Goal: Find specific page/section: Find specific page/section

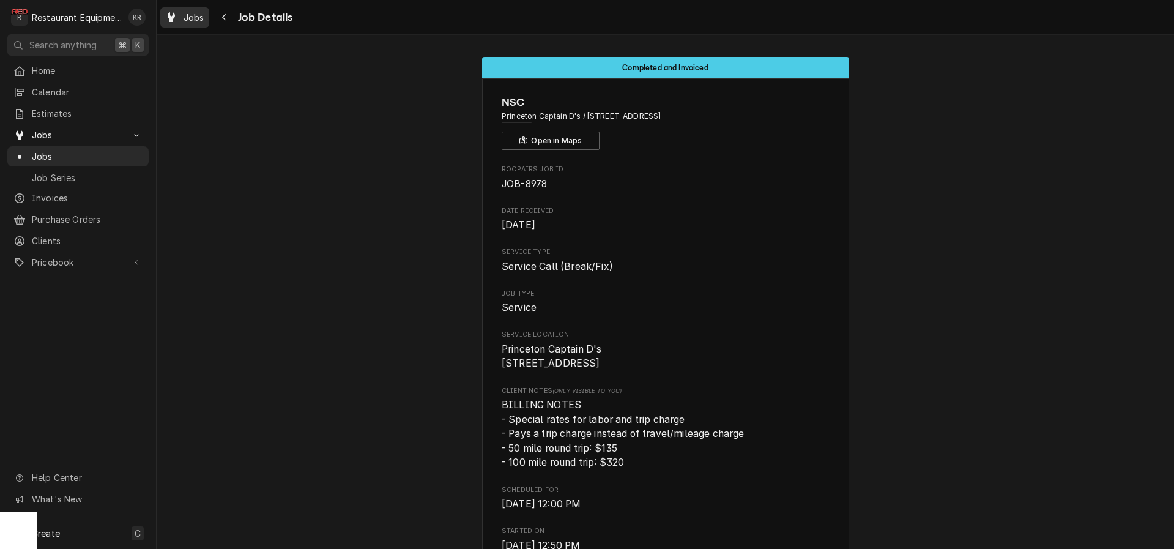
scroll to position [1807, 0]
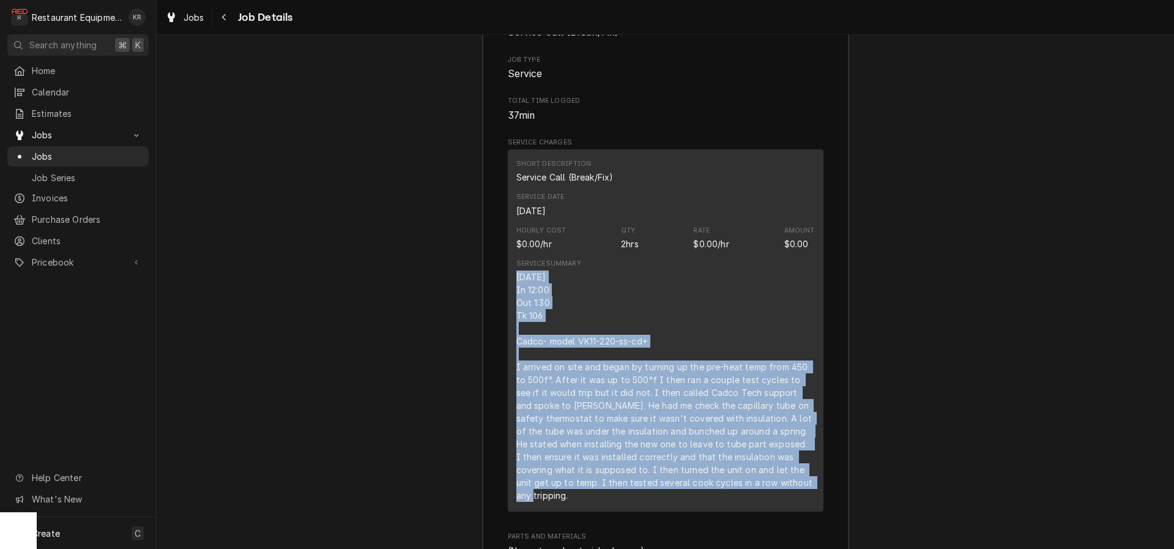
drag, startPoint x: 204, startPoint y: 20, endPoint x: 245, endPoint y: 29, distance: 41.3
click at [204, 21] on div "Jobs" at bounding box center [185, 17] width 44 height 15
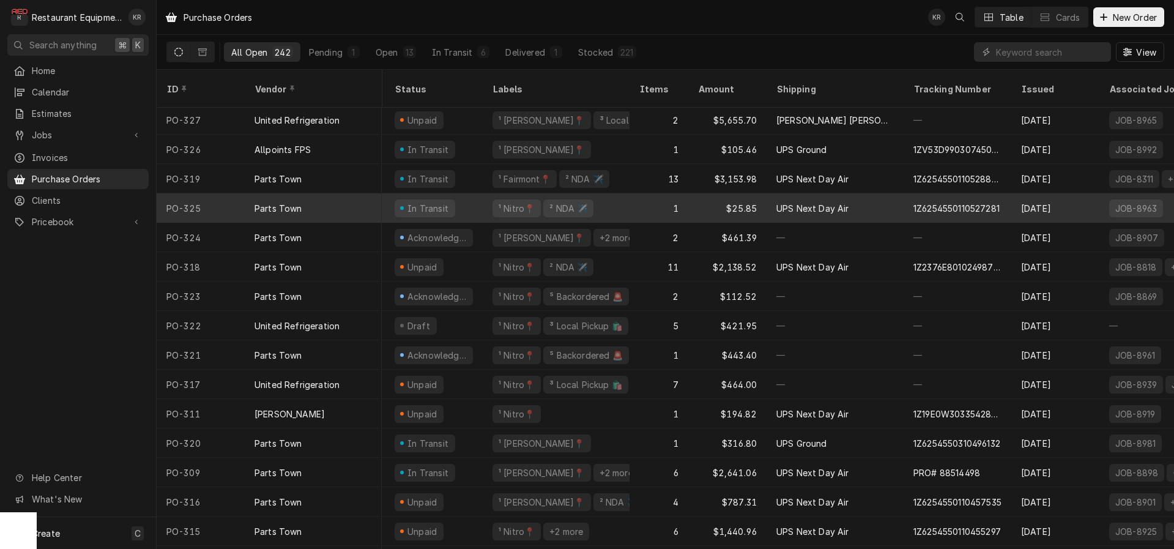
scroll to position [2, 0]
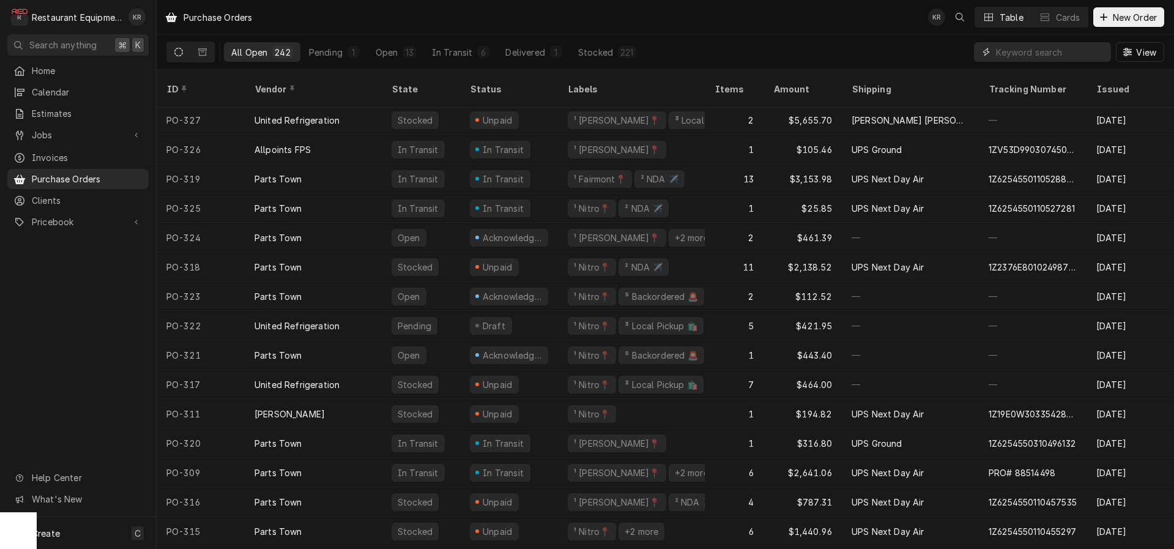
click at [1062, 57] on input "Dynamic Content Wrapper" at bounding box center [1050, 52] width 109 height 20
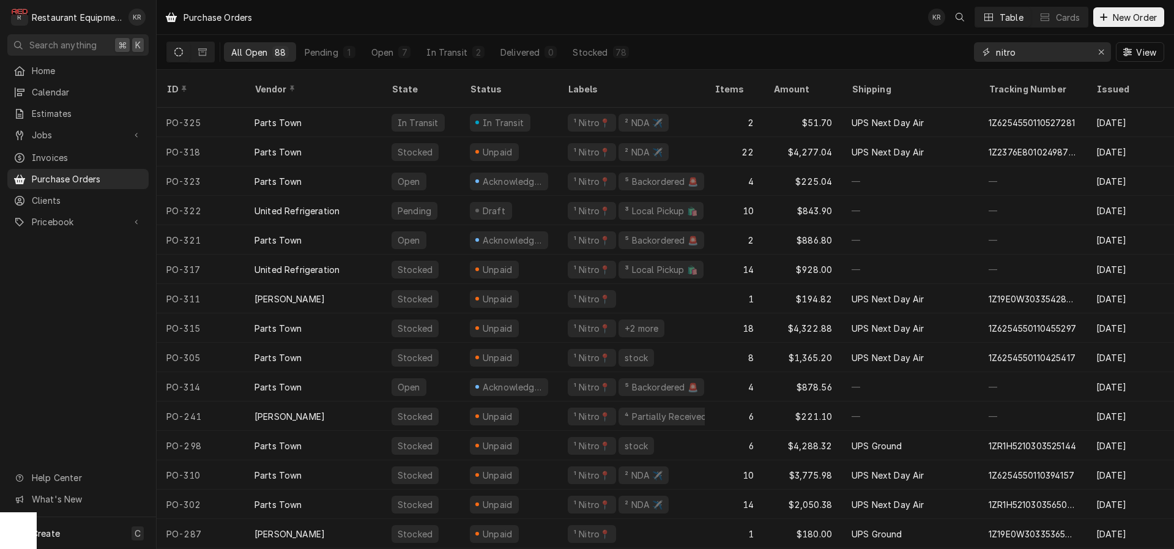
type input "nitro"
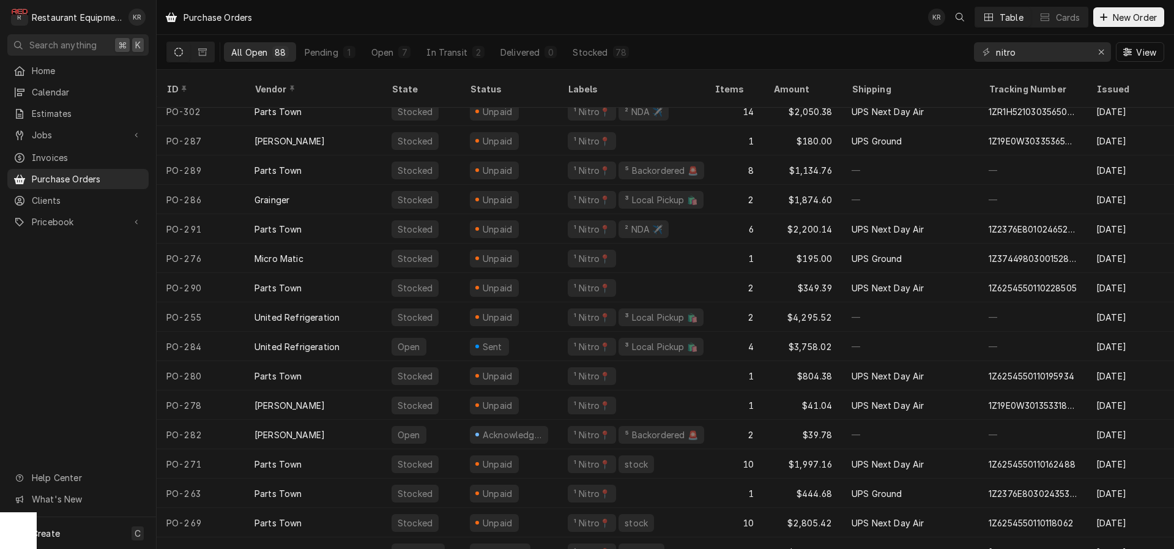
scroll to position [401, 0]
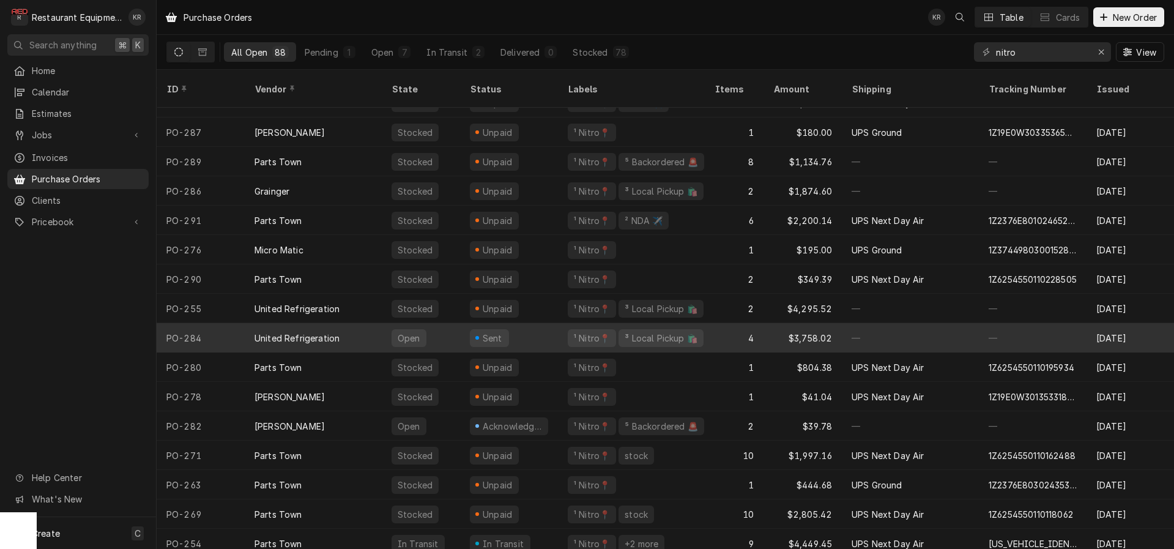
click at [530, 323] on div "Sent" at bounding box center [509, 337] width 98 height 29
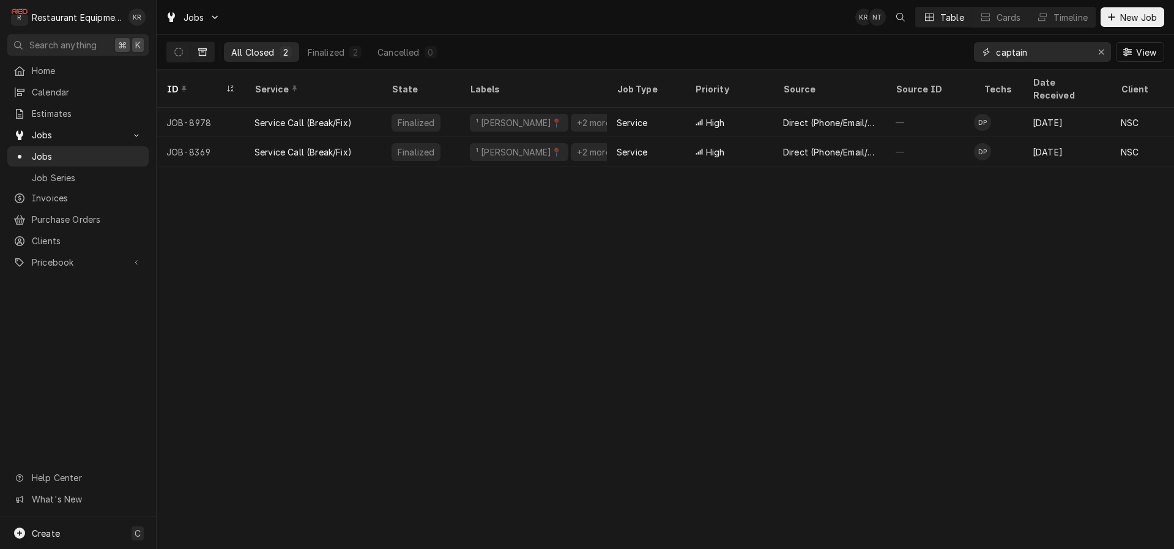
click at [1029, 54] on input "captain" at bounding box center [1042, 52] width 92 height 20
drag, startPoint x: 1004, startPoint y: 52, endPoint x: 932, endPoint y: 51, distance: 72.2
click at [996, 51] on input "captain" at bounding box center [1042, 52] width 92 height 20
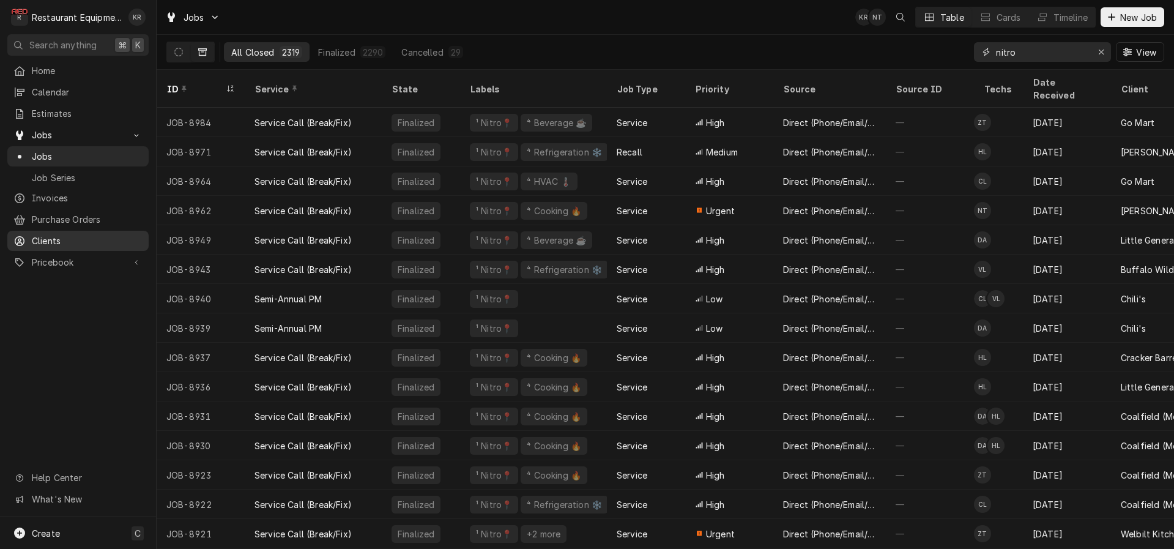
type input "nitro"
click at [180, 53] on icon "Dynamic Content Wrapper" at bounding box center [178, 52] width 9 height 9
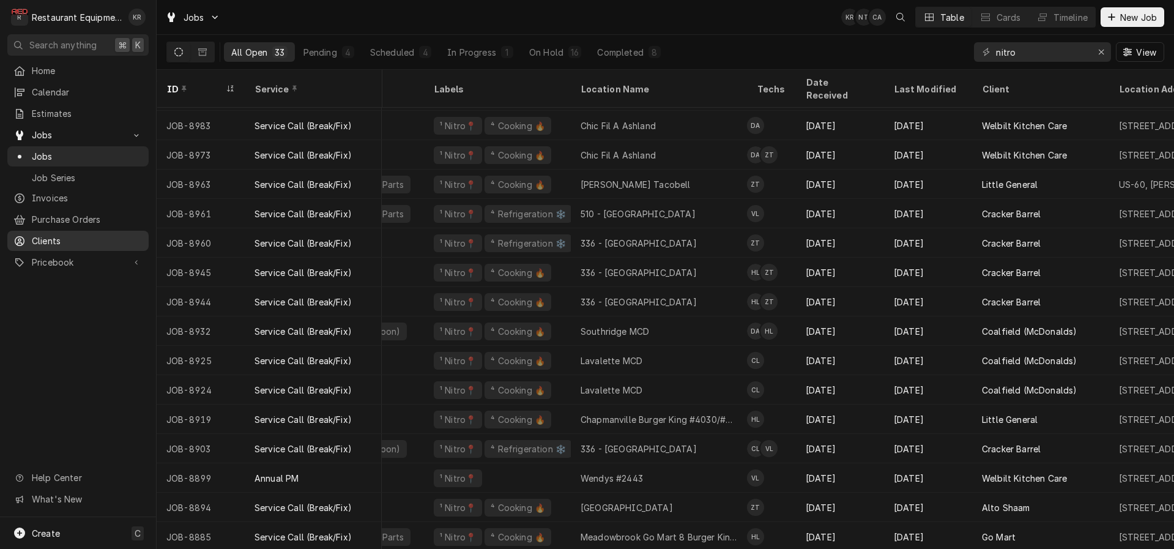
scroll to position [114, 0]
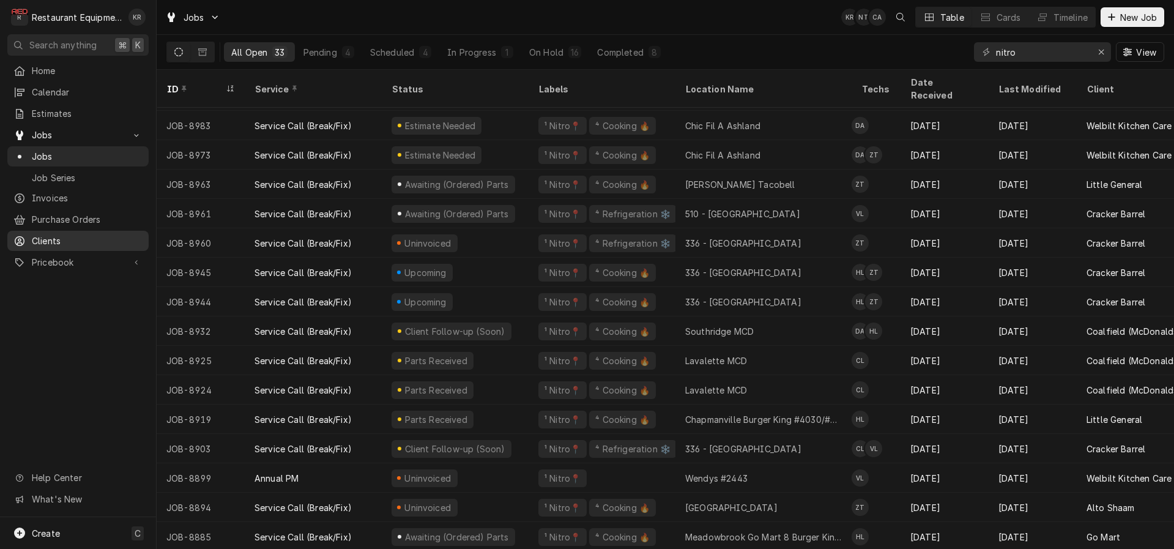
click at [755, 266] on div "336 - Barboursville" at bounding box center [743, 272] width 116 height 13
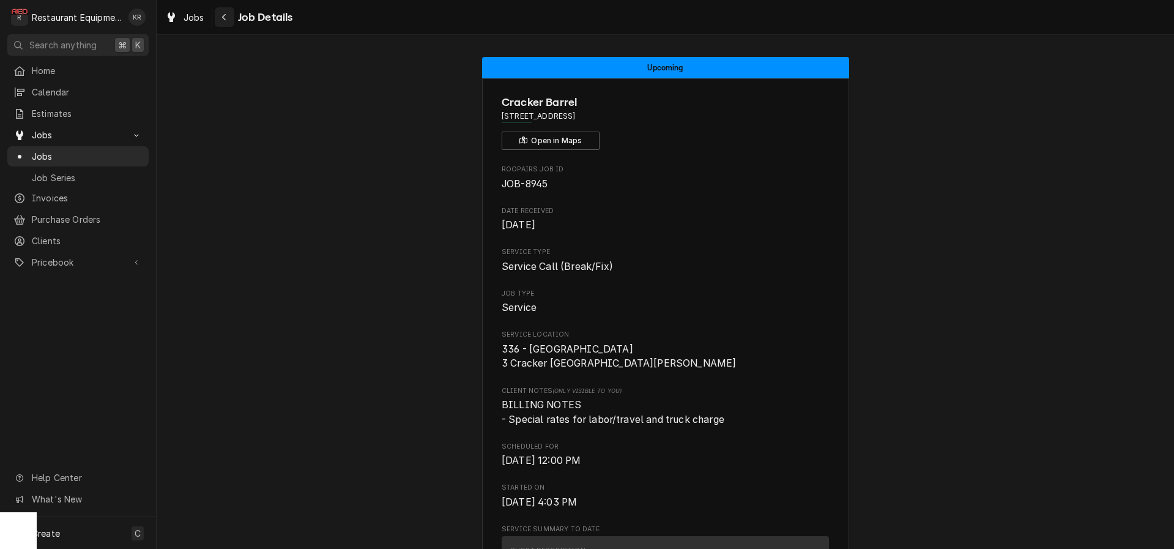
click at [221, 17] on div "Navigate back" at bounding box center [224, 17] width 12 height 12
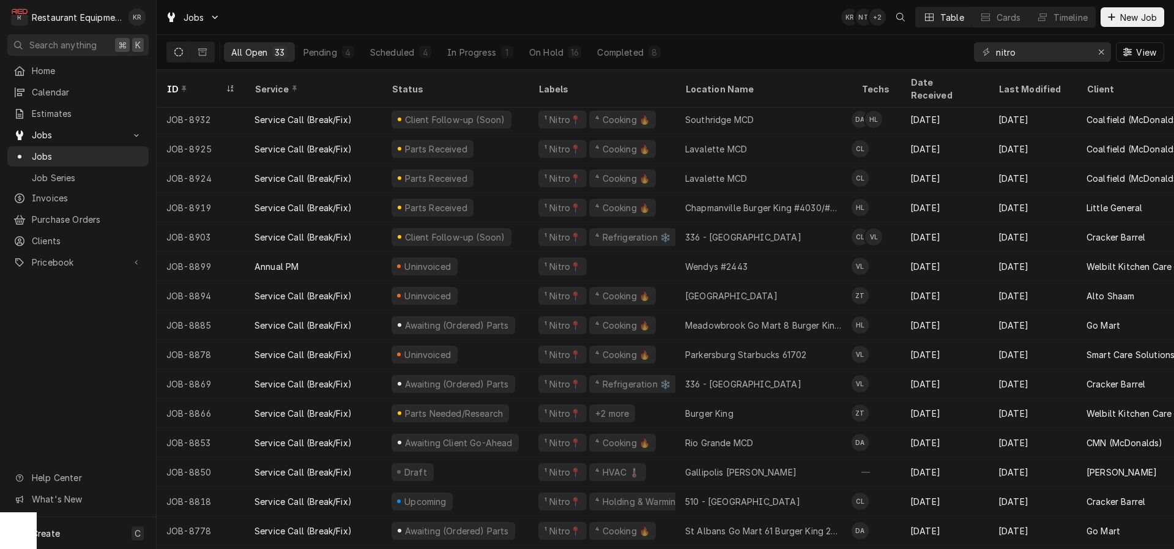
scroll to position [442, 0]
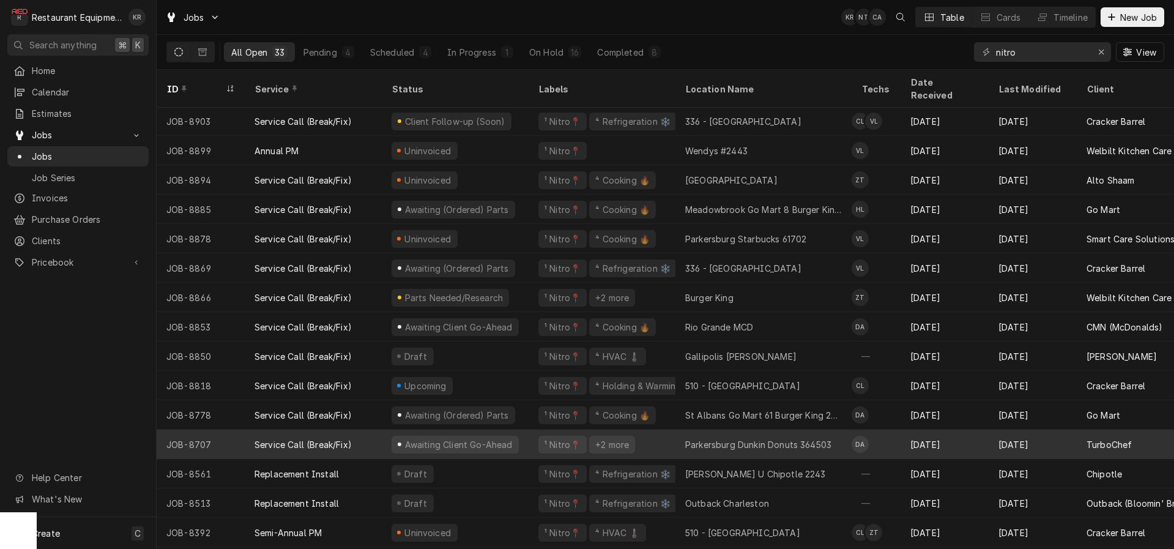
click at [316, 438] on div "Service Call (Break/Fix)" at bounding box center [302, 444] width 97 height 13
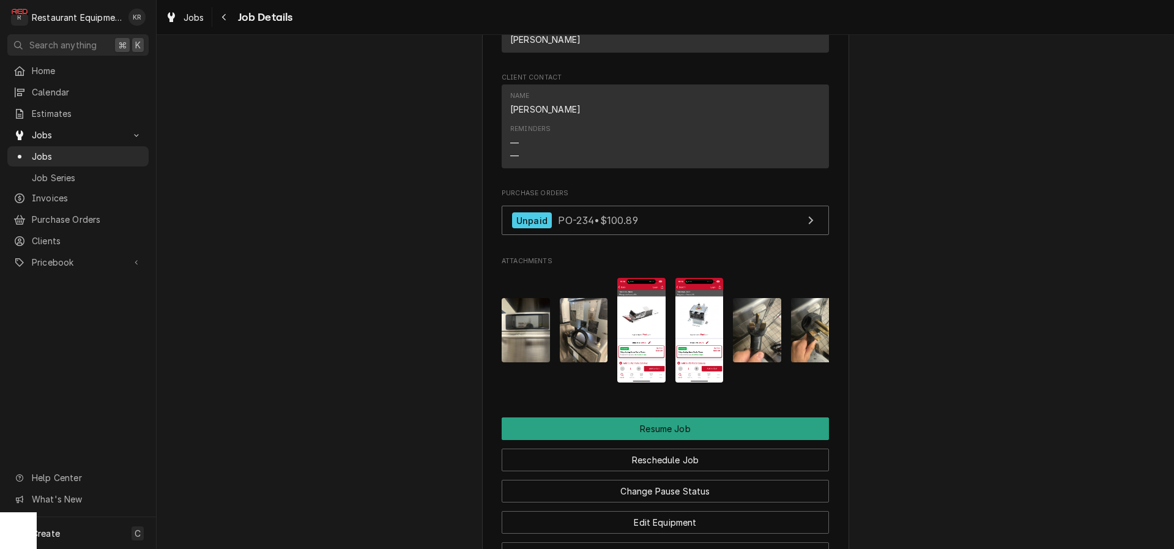
scroll to position [1916, 0]
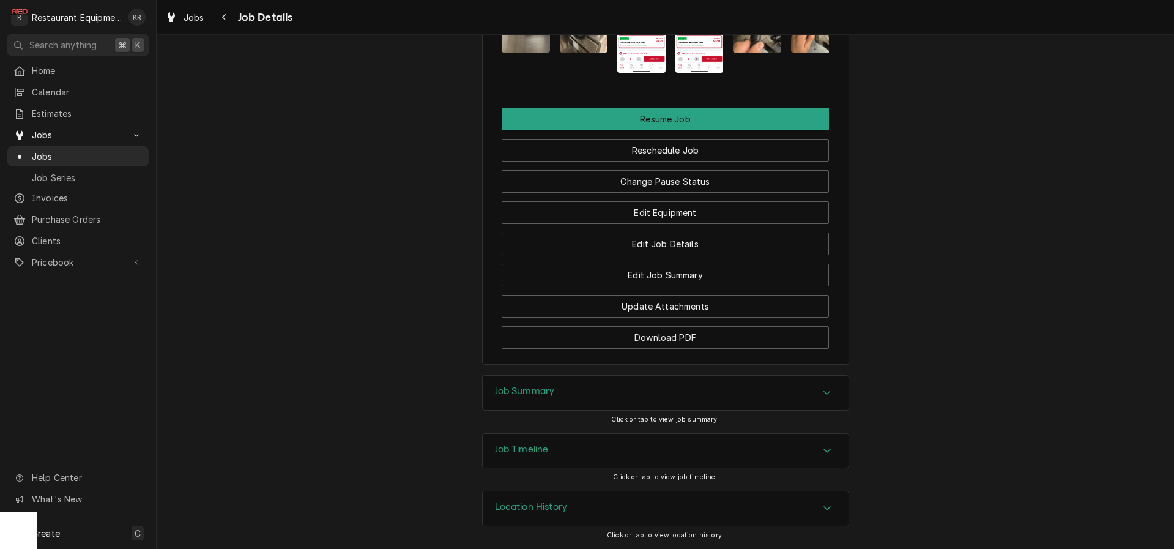
click at [502, 389] on h3 "Job Summary" at bounding box center [525, 391] width 60 height 12
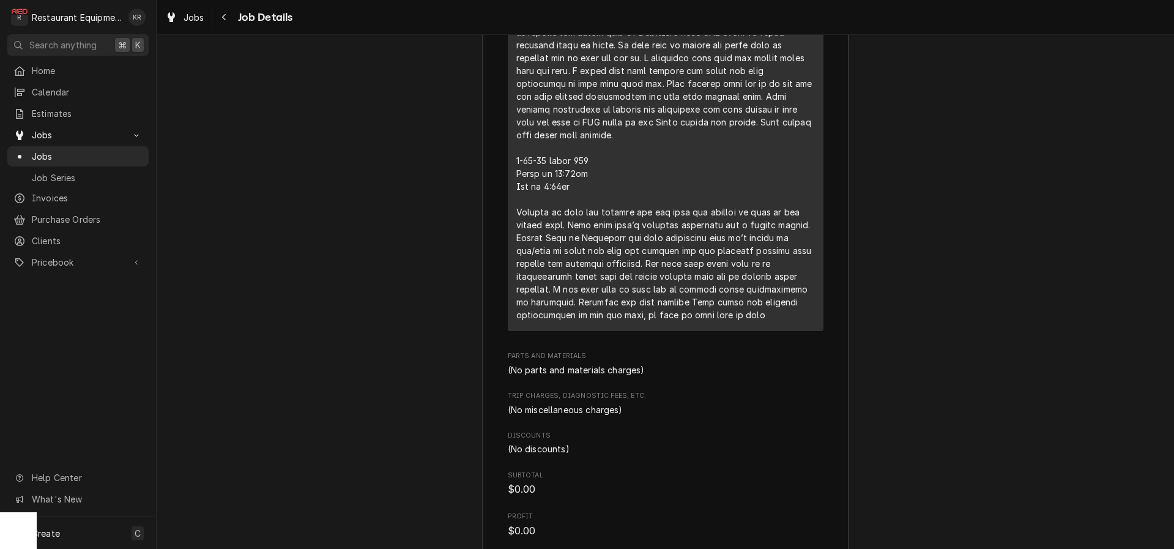
scroll to position [2788, 0]
click at [196, 18] on span "Jobs" at bounding box center [193, 17] width 21 height 13
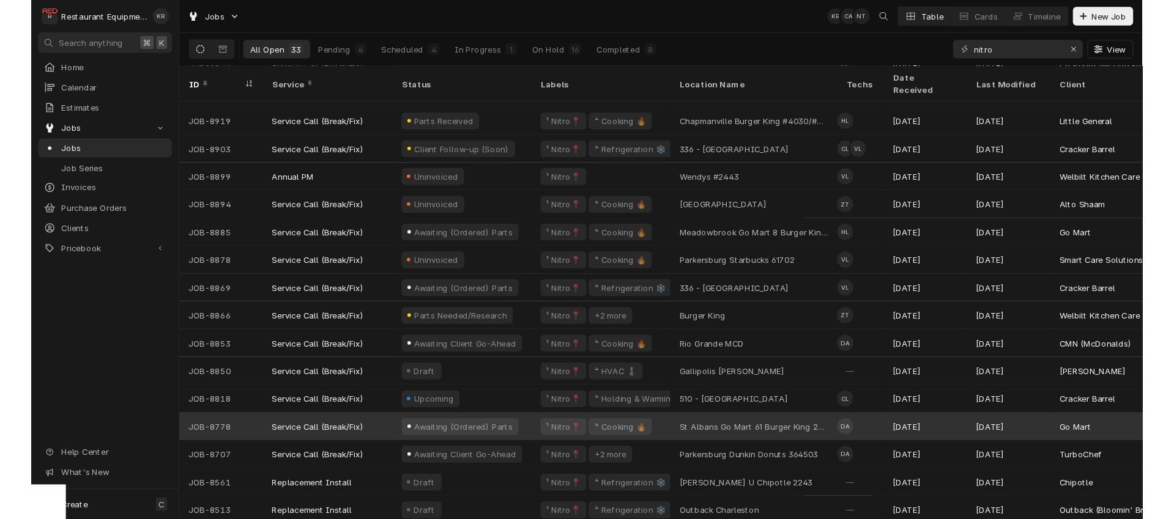
scroll to position [403, 0]
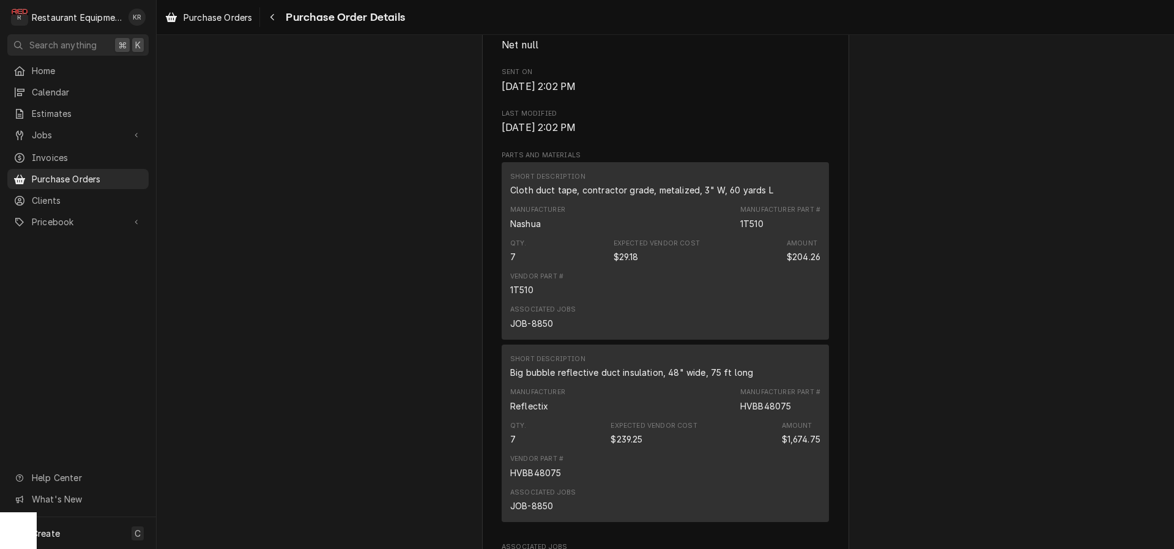
scroll to position [1061, 0]
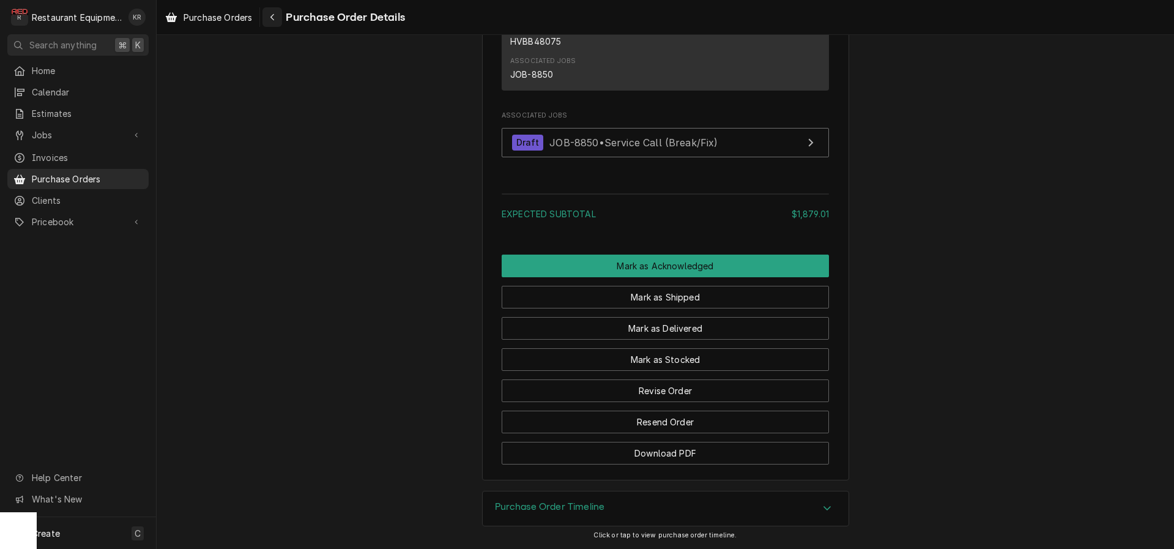
click at [272, 18] on icon "Navigate back" at bounding box center [273, 17] width 6 height 9
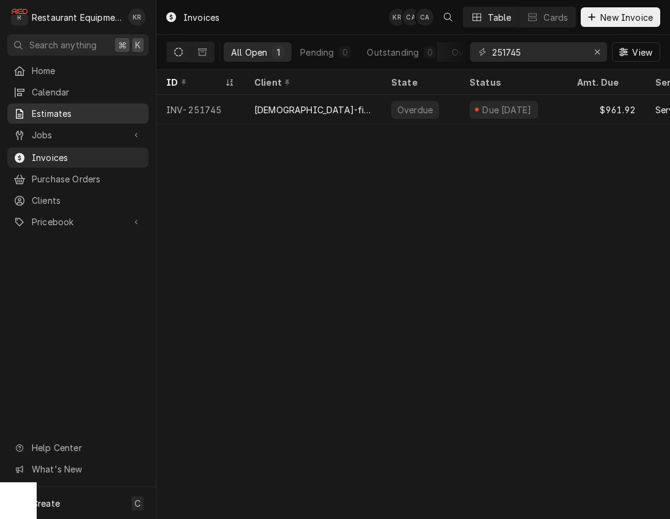
click at [78, 114] on span "Estimates" at bounding box center [87, 113] width 111 height 13
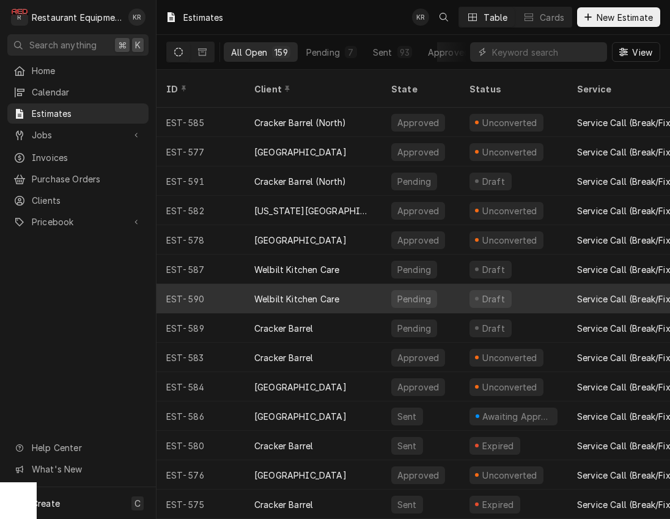
click at [347, 286] on div "Welbilt Kitchen Care" at bounding box center [313, 298] width 137 height 29
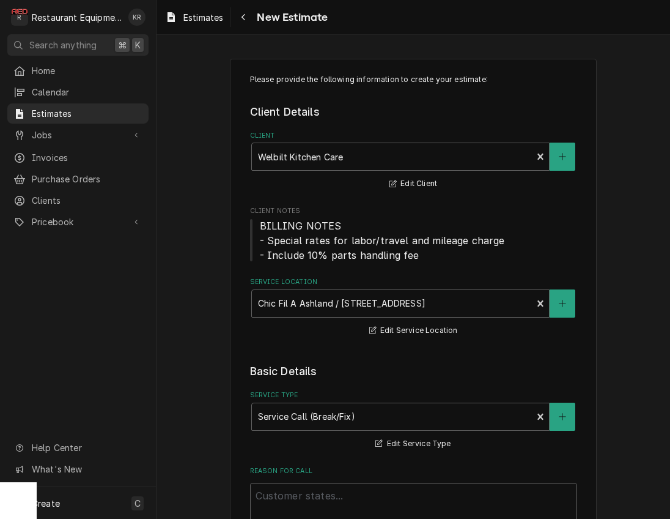
type textarea "x"
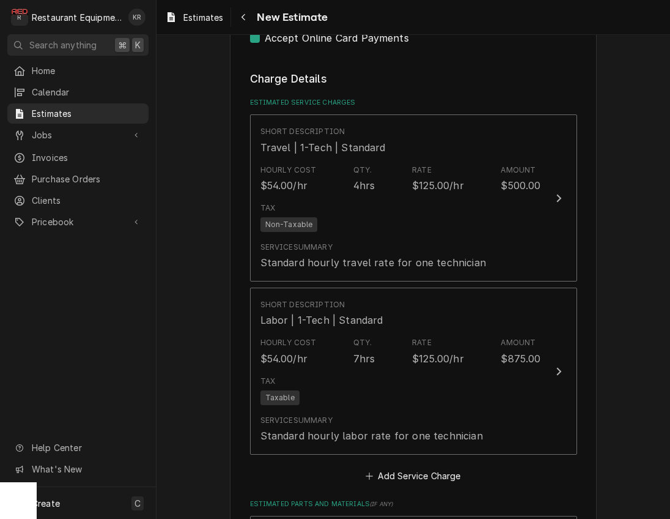
scroll to position [891, 0]
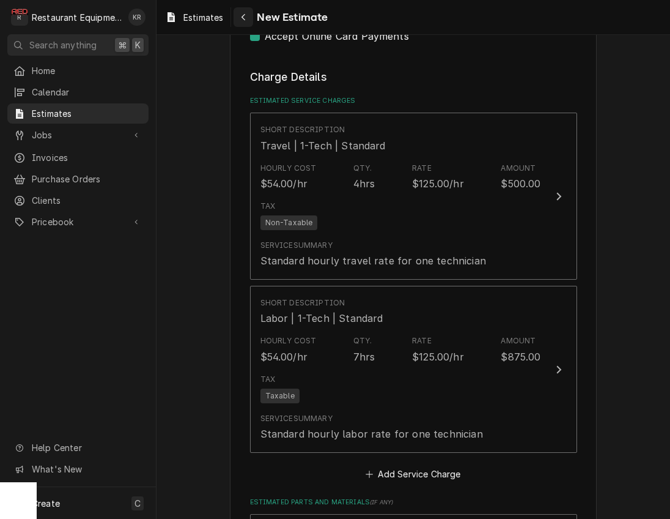
click at [242, 19] on div "Navigate back" at bounding box center [243, 17] width 12 height 12
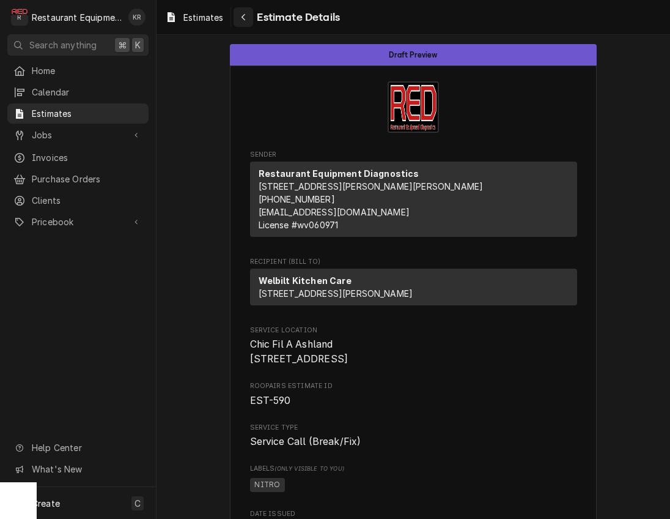
click at [246, 20] on icon "Navigate back" at bounding box center [244, 17] width 6 height 9
